Goal: Transaction & Acquisition: Purchase product/service

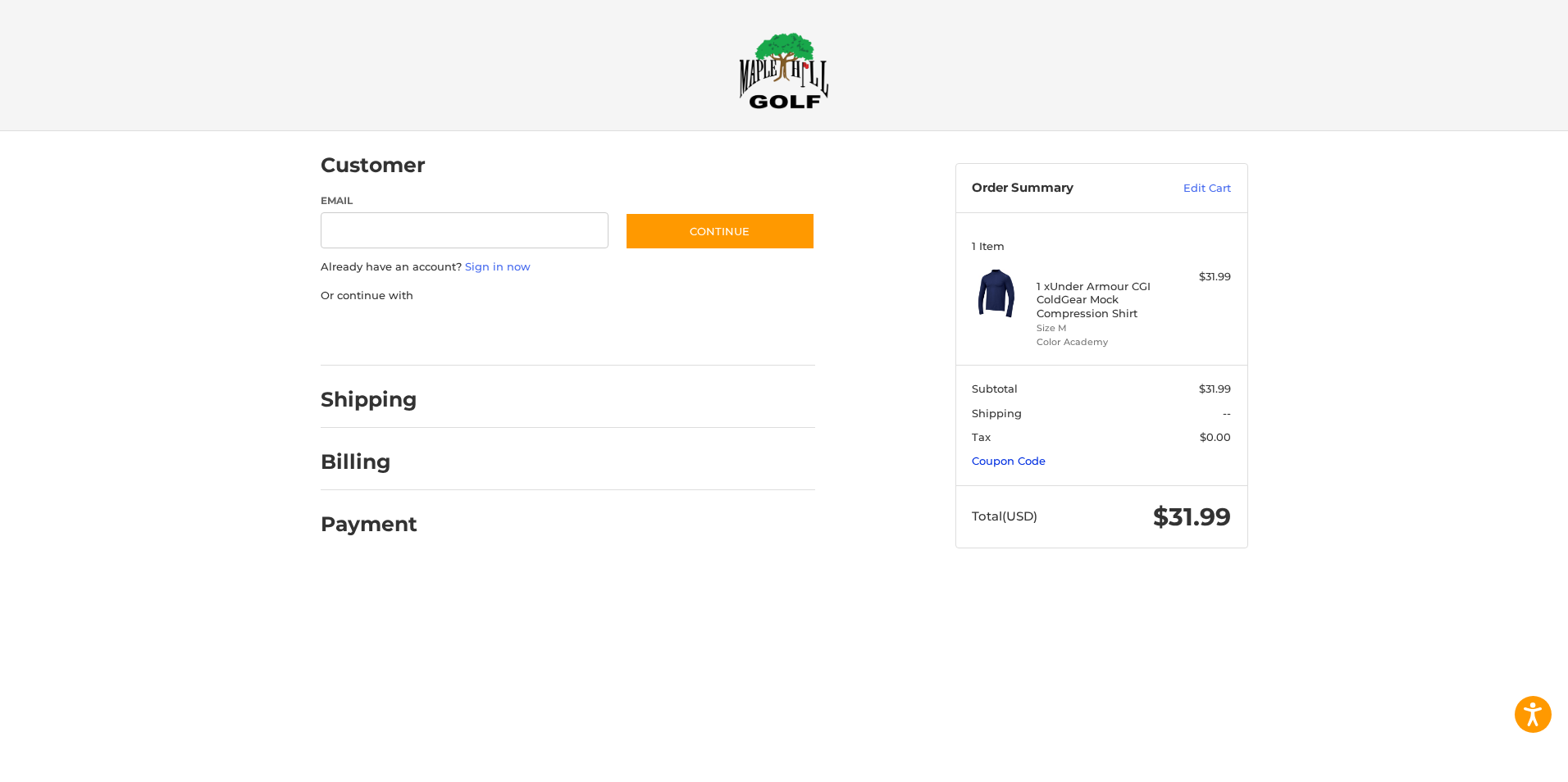
click at [1001, 459] on link "Coupon Code" at bounding box center [1008, 460] width 73 height 13
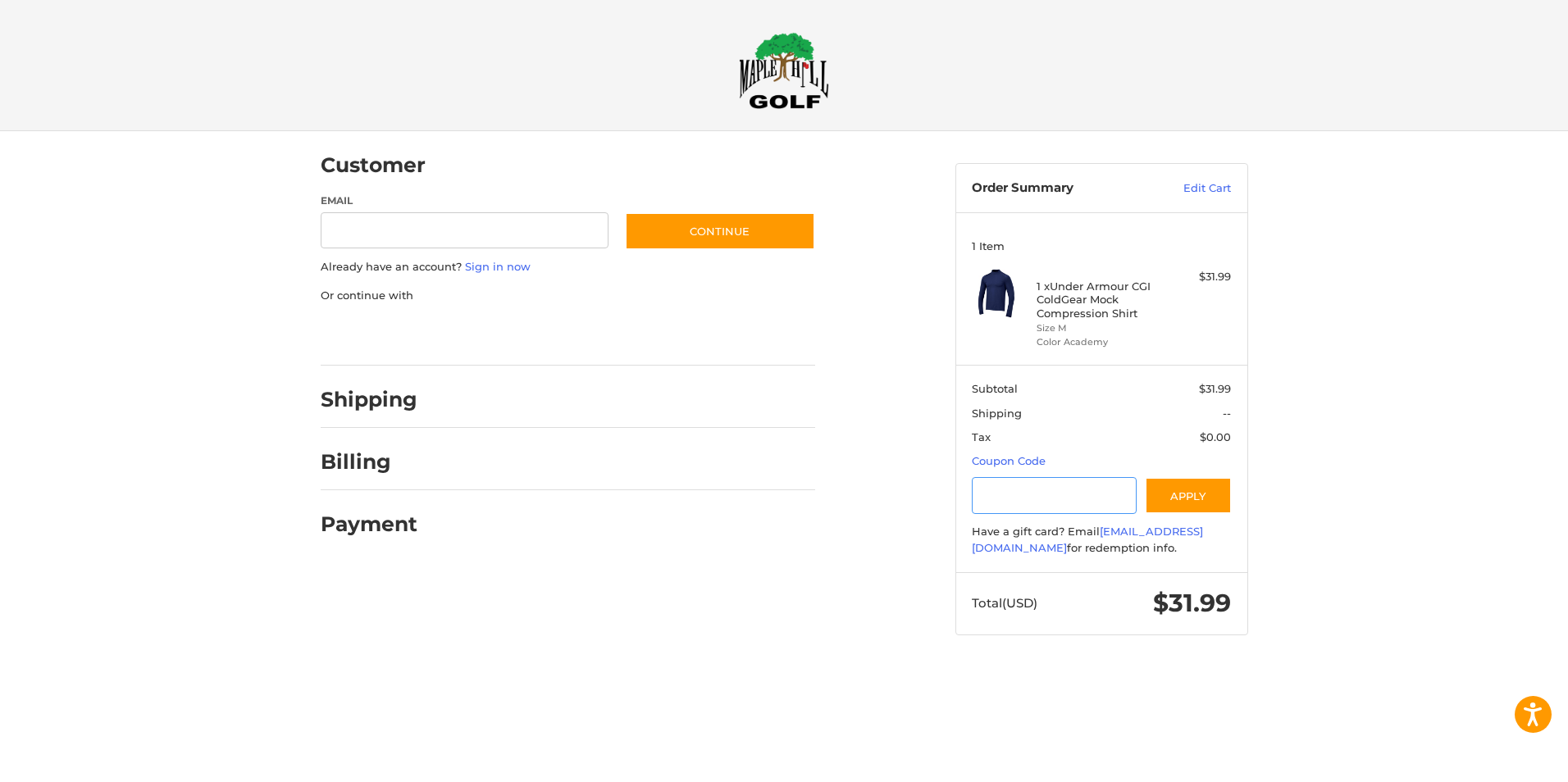
click at [1005, 497] on input "Gift Certificate or Coupon Code" at bounding box center [1054, 496] width 164 height 37
type input "******"
click at [1166, 494] on button "Apply" at bounding box center [1188, 496] width 87 height 37
